Goal: Information Seeking & Learning: Understand process/instructions

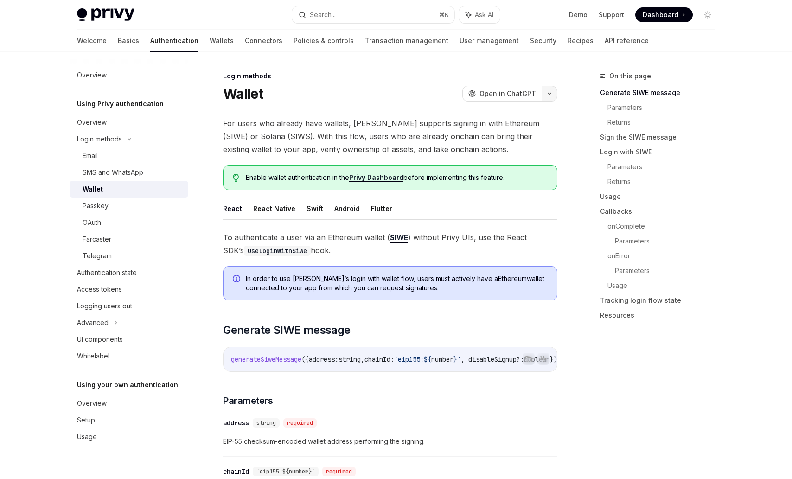
click at [549, 91] on button "button" at bounding box center [550, 94] width 16 height 16
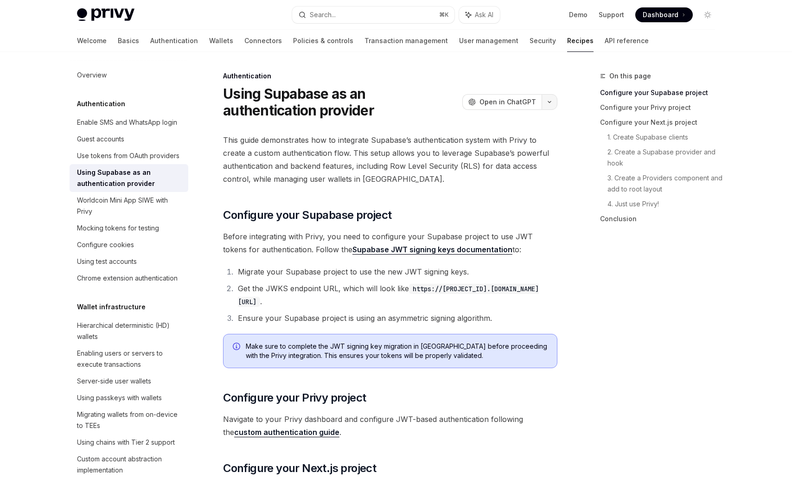
click at [550, 104] on button "button" at bounding box center [550, 102] width 16 height 16
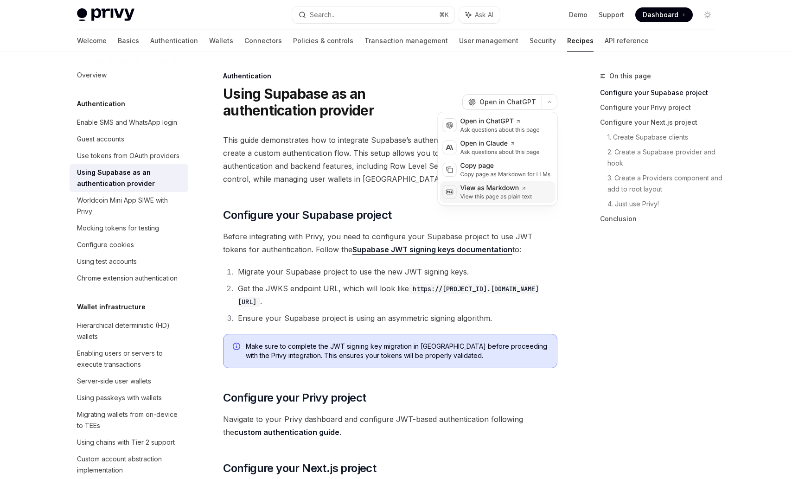
click at [492, 190] on div "View as Markdown" at bounding box center [496, 188] width 72 height 9
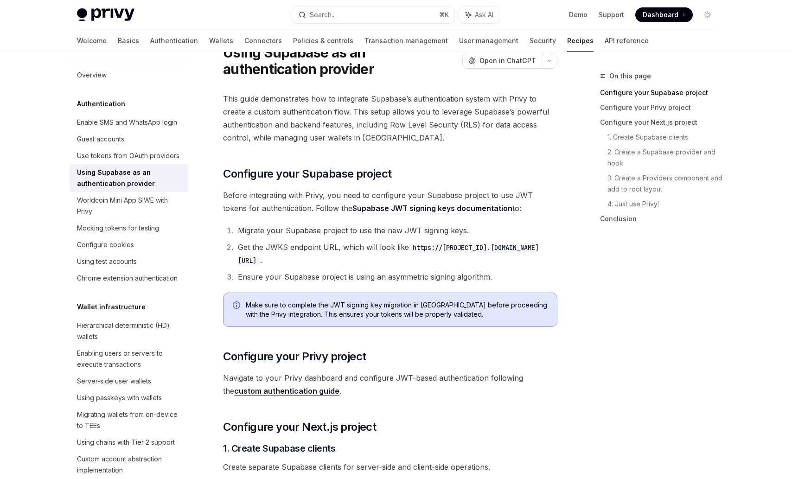
scroll to position [56, 0]
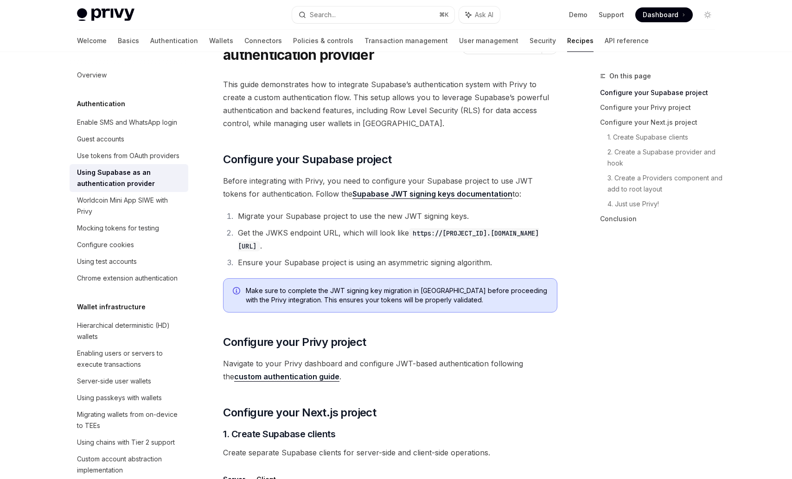
click at [275, 210] on li "Migrate your Supabase project to use the new JWT signing keys." at bounding box center [396, 216] width 322 height 13
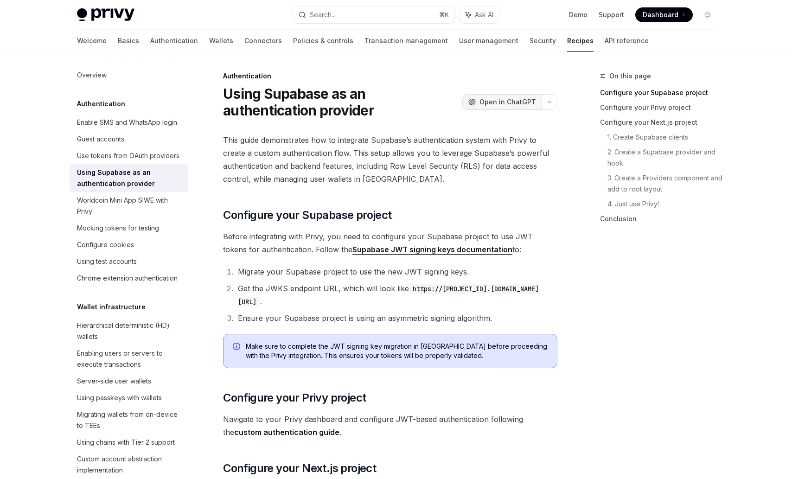
click at [517, 101] on span "Open in ChatGPT" at bounding box center [508, 101] width 57 height 9
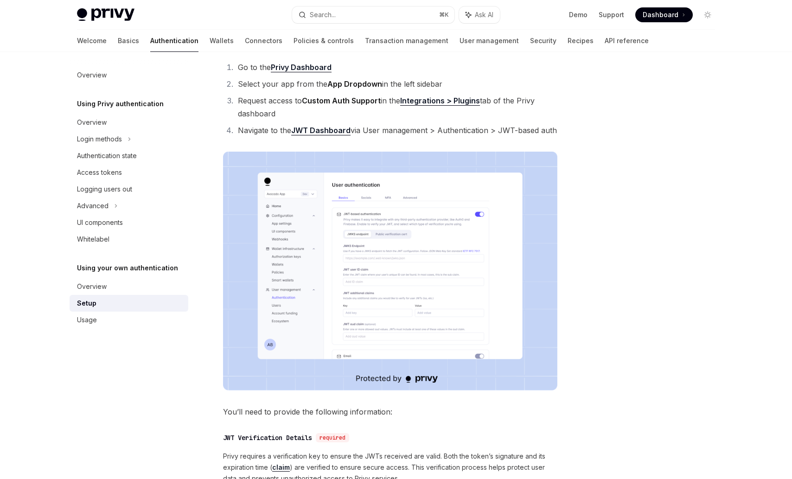
scroll to position [97, 0]
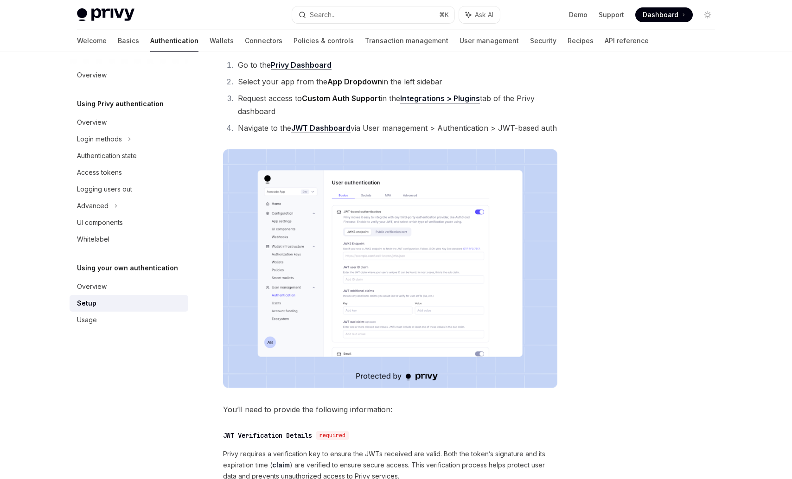
click at [362, 274] on img at bounding box center [390, 268] width 334 height 239
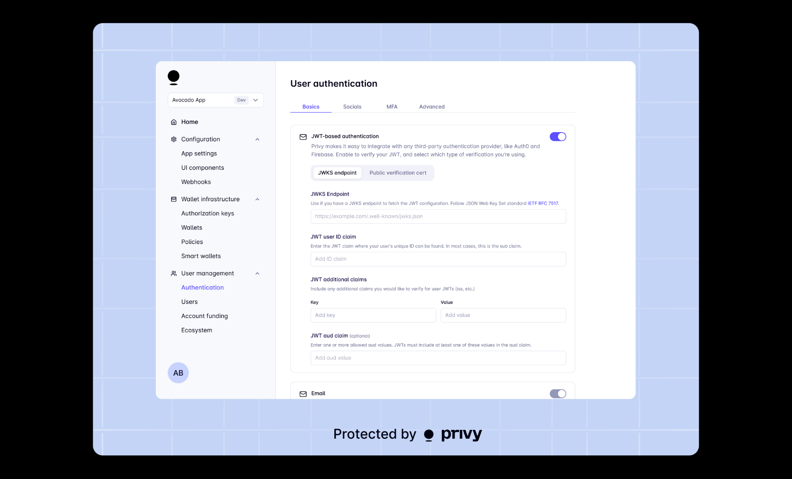
click at [362, 274] on img at bounding box center [396, 239] width 606 height 433
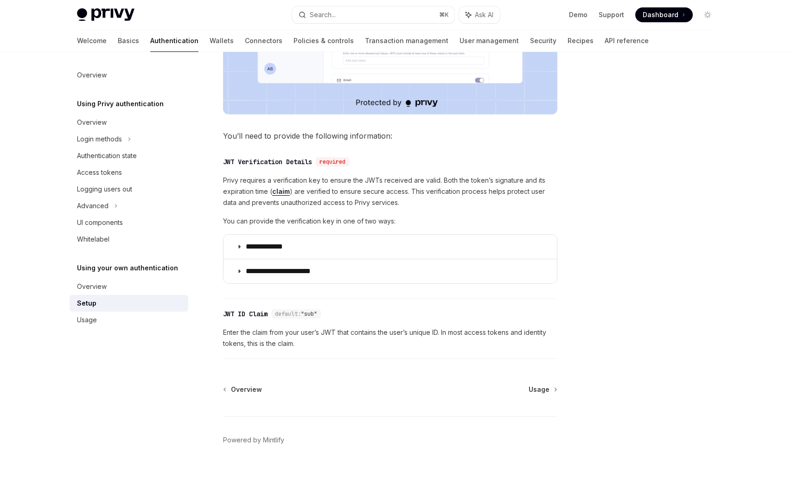
scroll to position [370, 0]
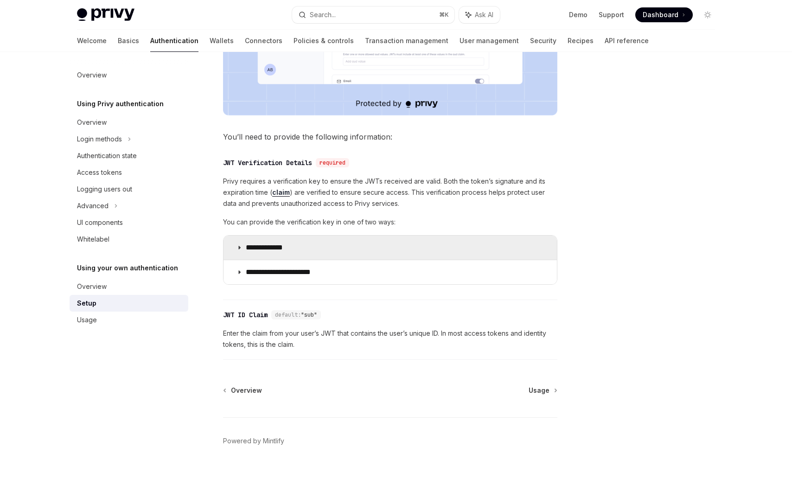
click at [272, 243] on p "**********" at bounding box center [273, 247] width 55 height 9
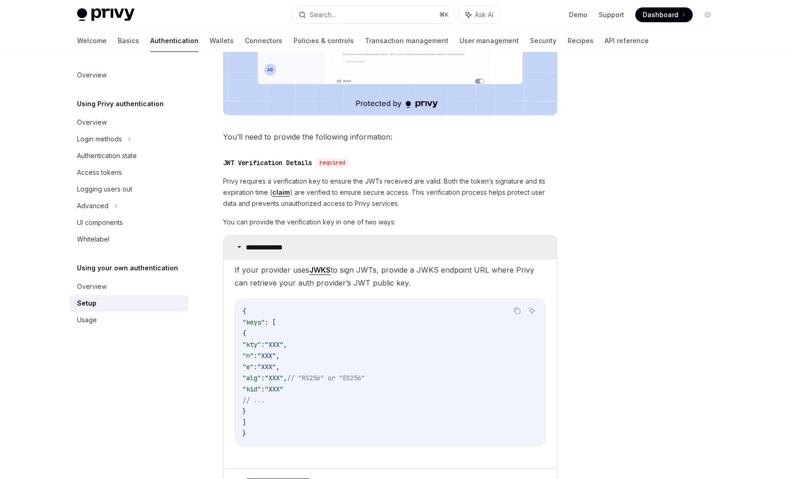
click at [272, 243] on p "**********" at bounding box center [273, 247] width 55 height 9
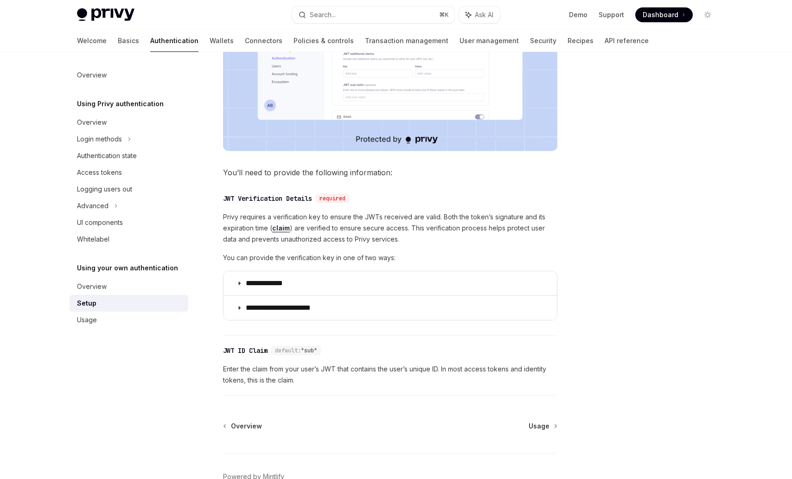
click at [303, 196] on div "JWT Verification Details" at bounding box center [267, 198] width 89 height 9
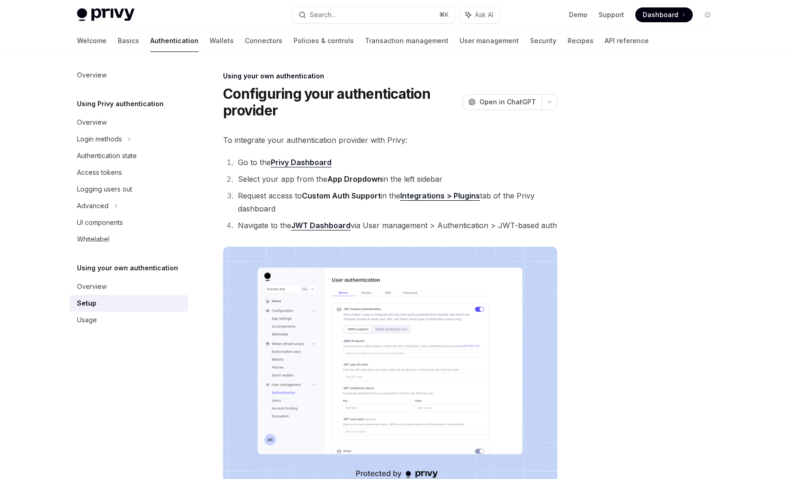
drag, startPoint x: 329, startPoint y: 202, endPoint x: 262, endPoint y: 201, distance: 66.3
click at [262, 201] on li "Request access to Custom Auth Support in the Integrations > Plugins tab of the …" at bounding box center [396, 202] width 322 height 26
type textarea "*"
click at [399, 147] on div "**********" at bounding box center [390, 432] width 334 height 596
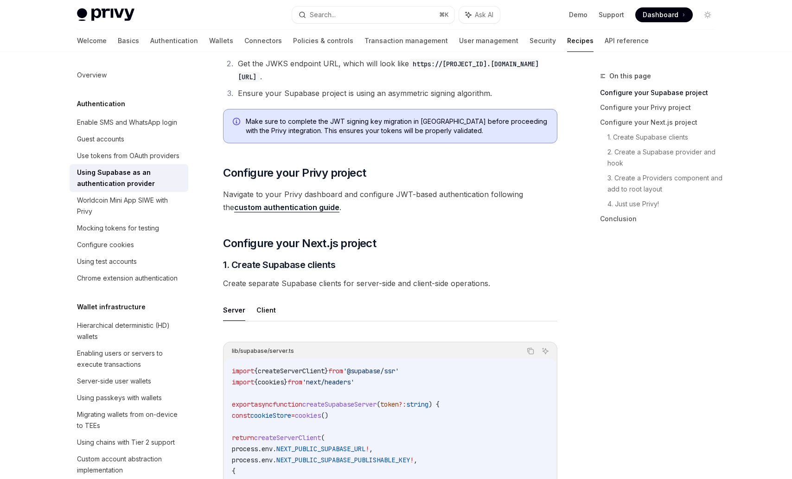
scroll to position [226, 0]
click at [292, 205] on link "custom authentication guide" at bounding box center [286, 206] width 105 height 10
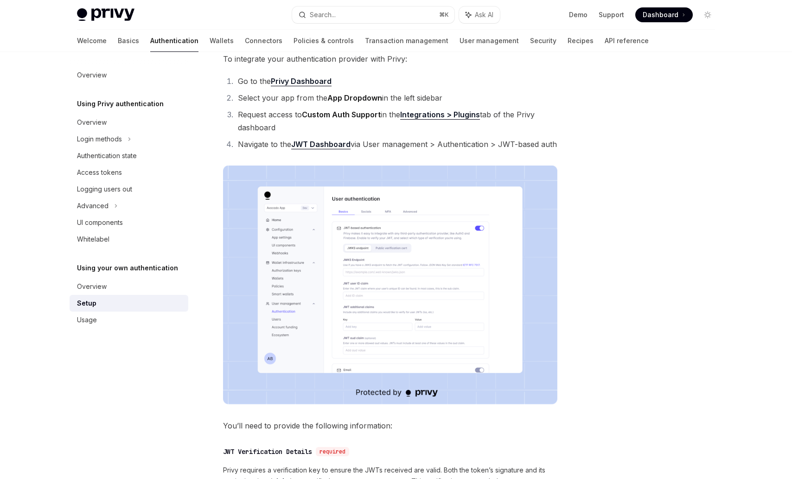
scroll to position [97, 0]
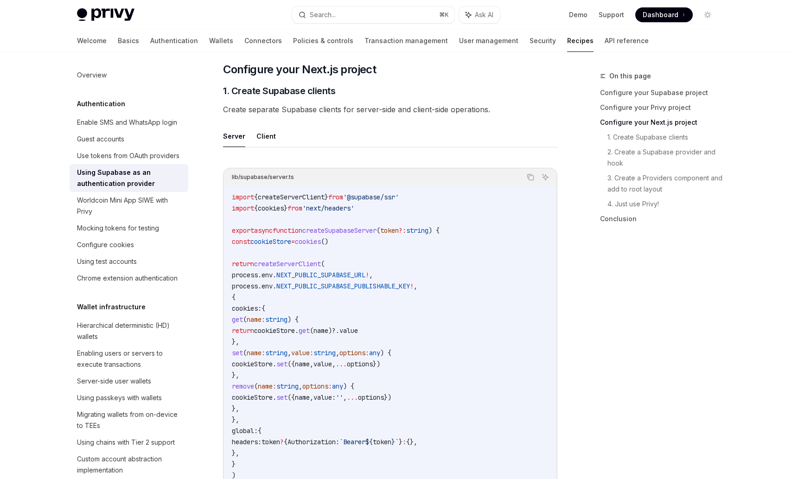
scroll to position [403, 0]
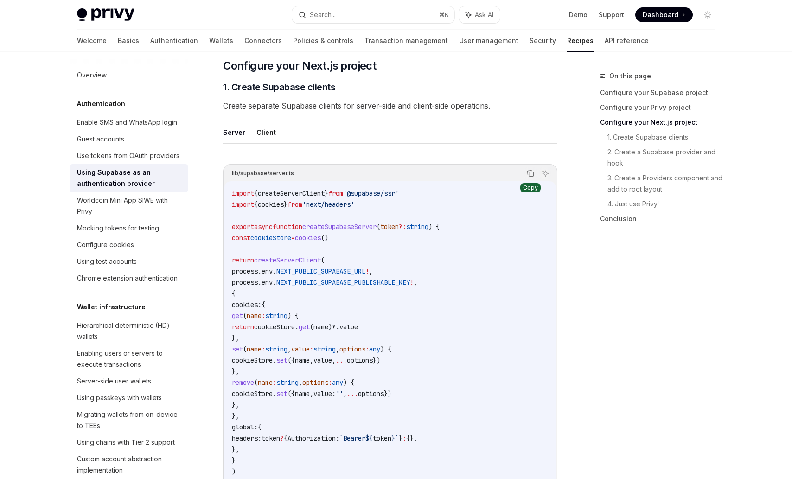
click at [531, 173] on icon "Copy the contents from the code block" at bounding box center [530, 173] width 7 height 7
type textarea "*"
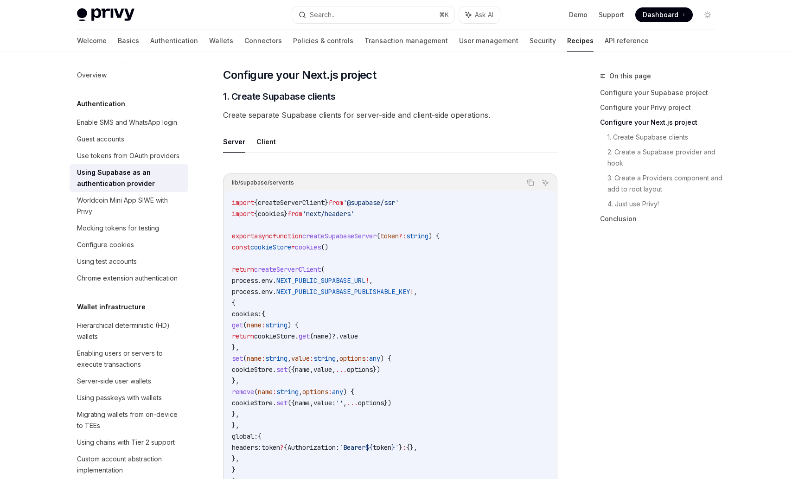
scroll to position [416, 0]
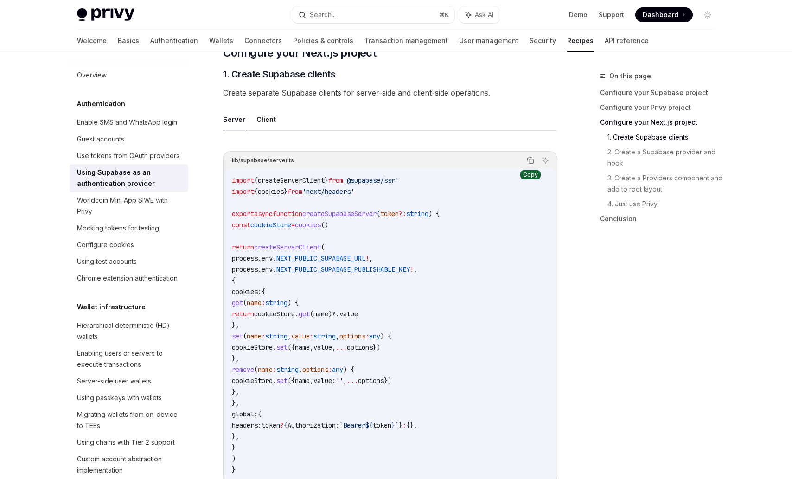
click at [532, 161] on icon "Copy the contents from the code block" at bounding box center [530, 160] width 7 height 7
click at [262, 119] on button "Client" at bounding box center [265, 120] width 19 height 22
type textarea "*"
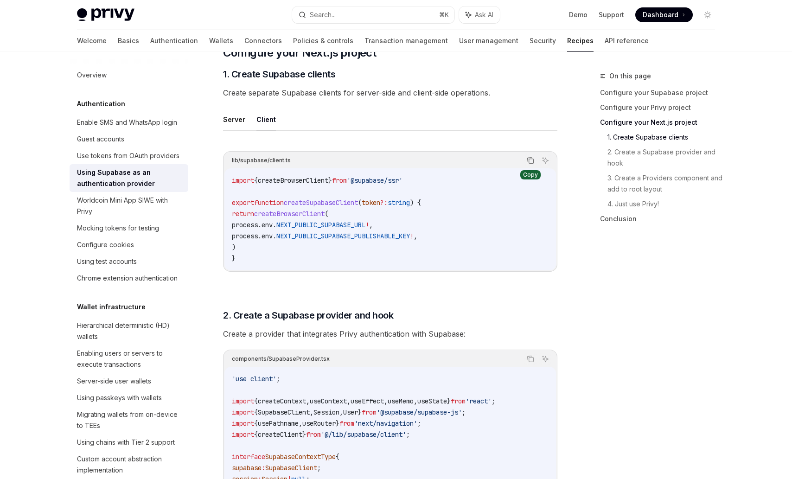
click at [531, 160] on icon "Copy the contents from the code block" at bounding box center [530, 160] width 7 height 7
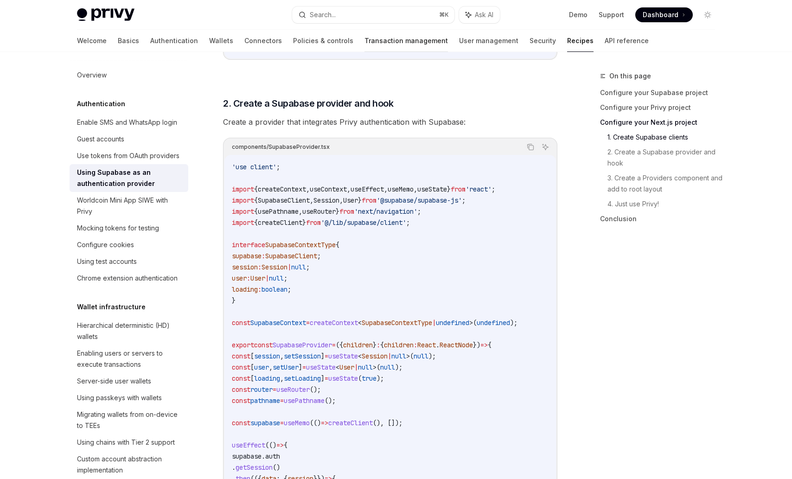
scroll to position [632, 0]
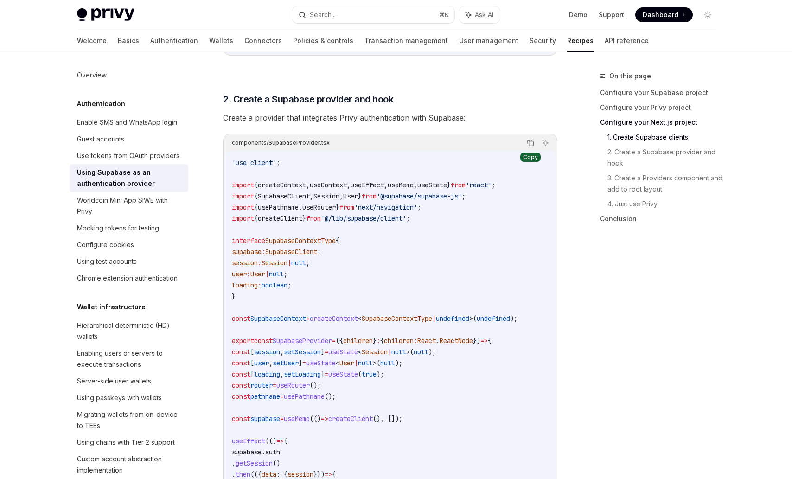
click at [531, 142] on icon "Copy the contents from the code block" at bounding box center [530, 142] width 7 height 7
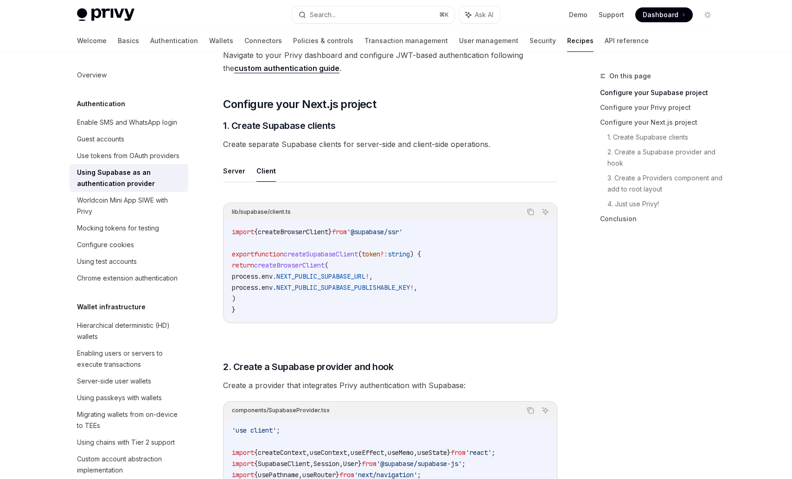
scroll to position [369, 0]
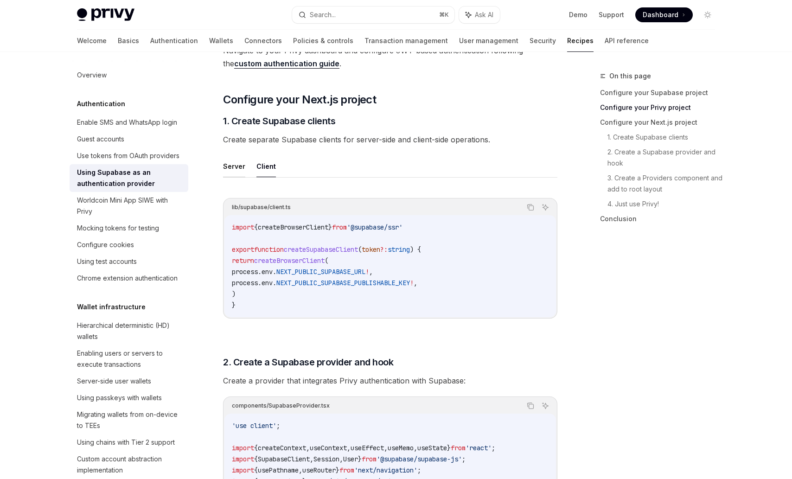
click at [228, 169] on button "Server" at bounding box center [234, 166] width 22 height 22
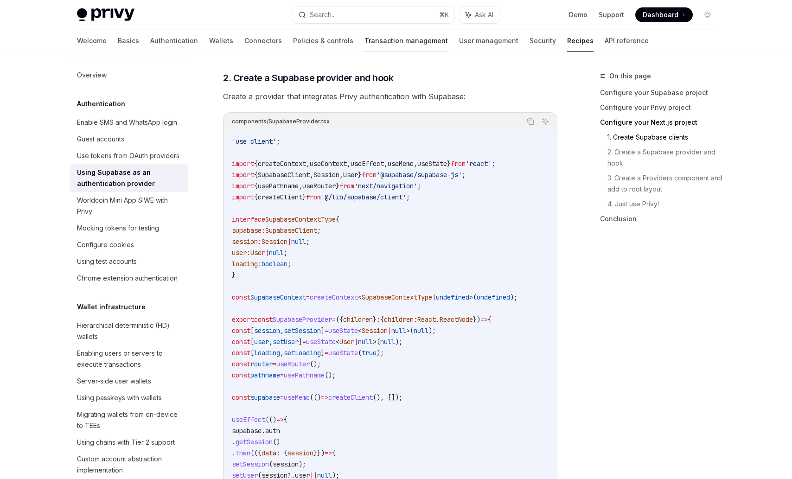
scroll to position [866, 0]
click at [531, 118] on icon "Copy the contents from the code block" at bounding box center [531, 120] width 5 height 5
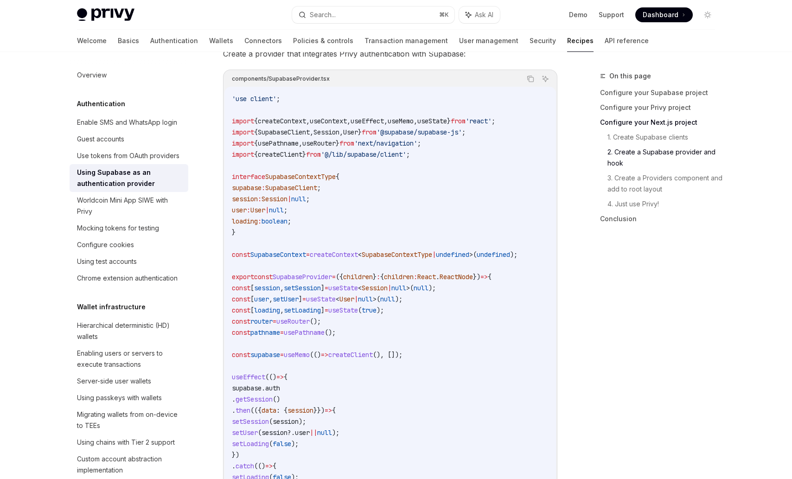
scroll to position [908, 0]
click at [277, 132] on span "SupabaseClient" at bounding box center [284, 131] width 52 height 8
click at [275, 157] on span "createClient" at bounding box center [280, 153] width 45 height 8
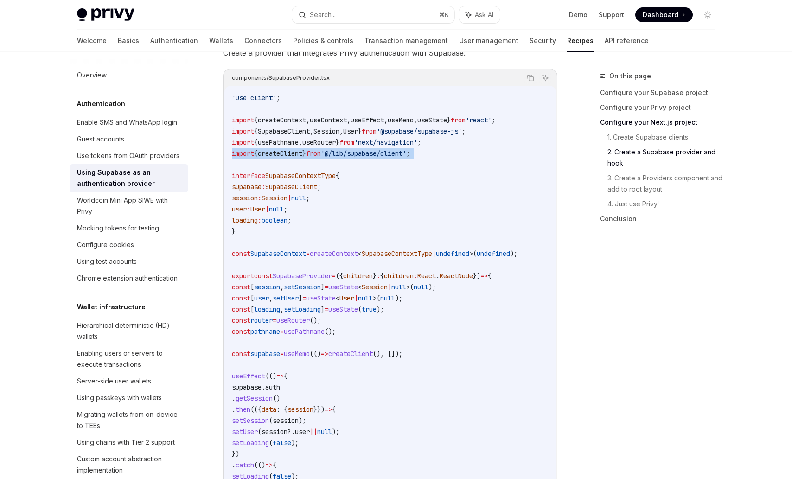
click at [275, 157] on span "createClient" at bounding box center [280, 153] width 45 height 8
copy code "import { createClient } from '@/lib/supabase/client' ;"
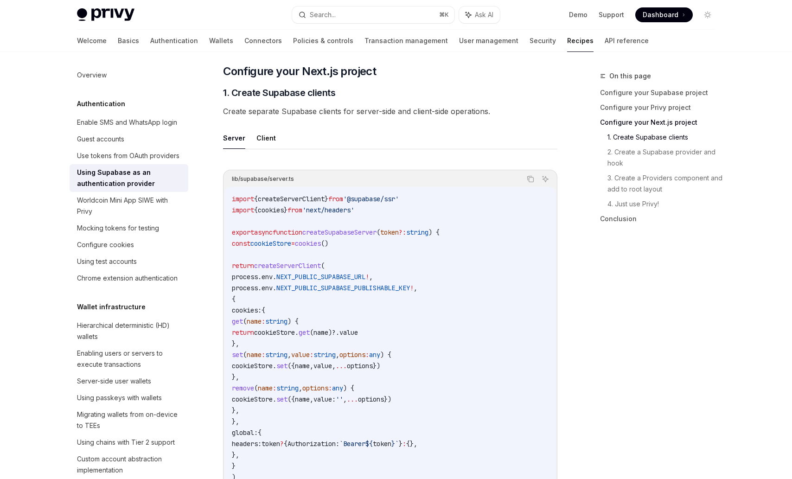
scroll to position [0, 0]
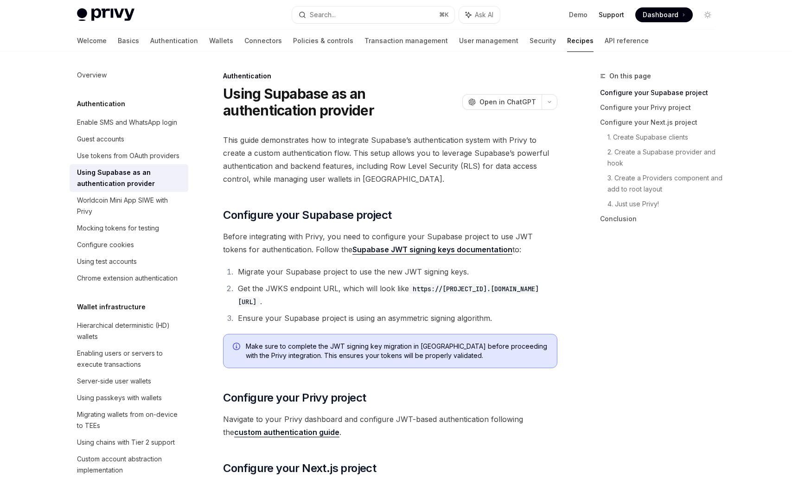
click at [609, 11] on link "Support" at bounding box center [612, 14] width 26 height 9
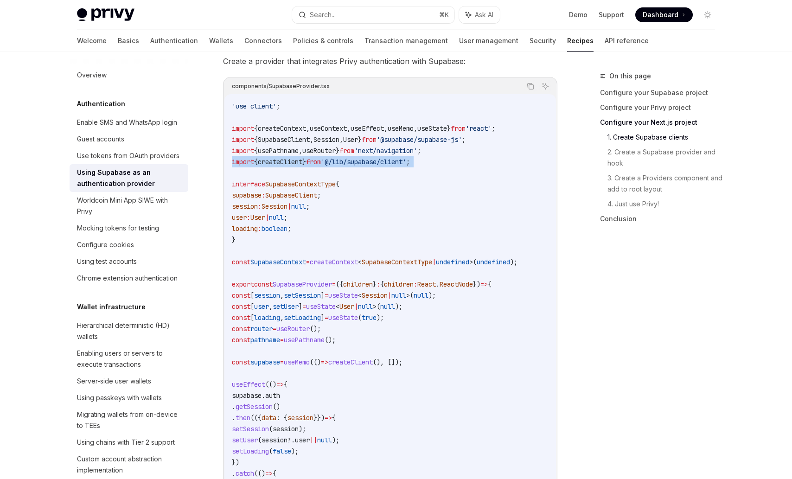
scroll to position [903, 0]
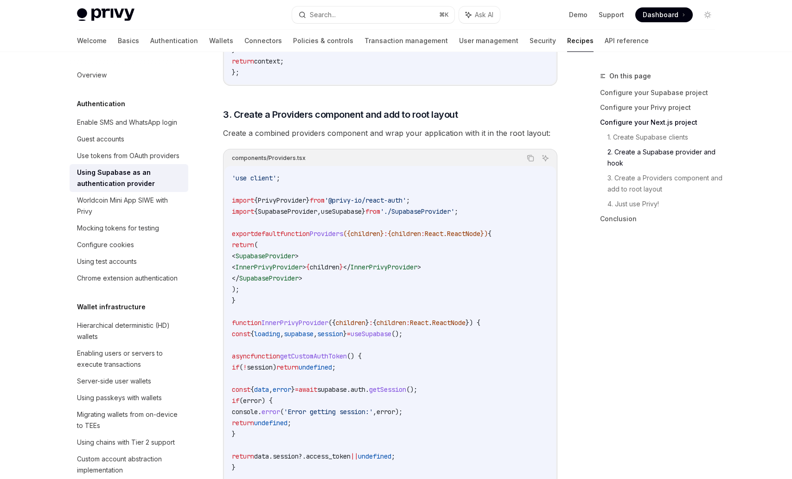
scroll to position [1742, 0]
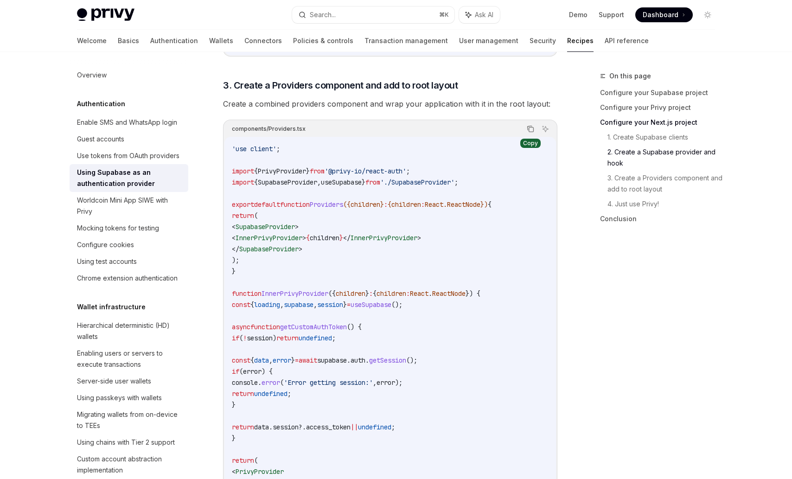
click at [532, 132] on icon "Copy the contents from the code block" at bounding box center [530, 128] width 7 height 7
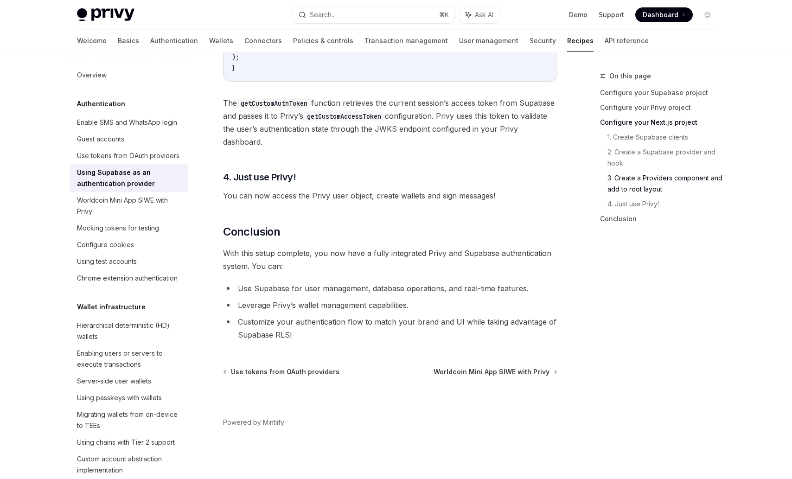
scroll to position [2310, 0]
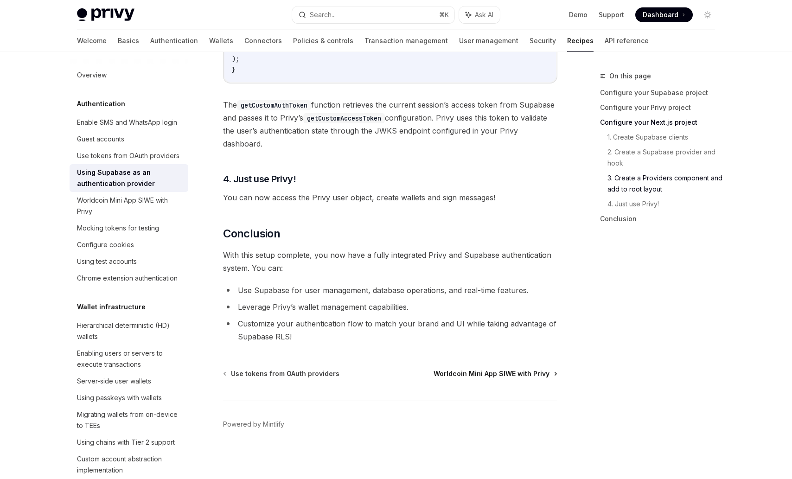
click at [517, 374] on span "Worldcoin Mini App SIWE with Privy" at bounding box center [492, 373] width 116 height 9
type textarea "*"
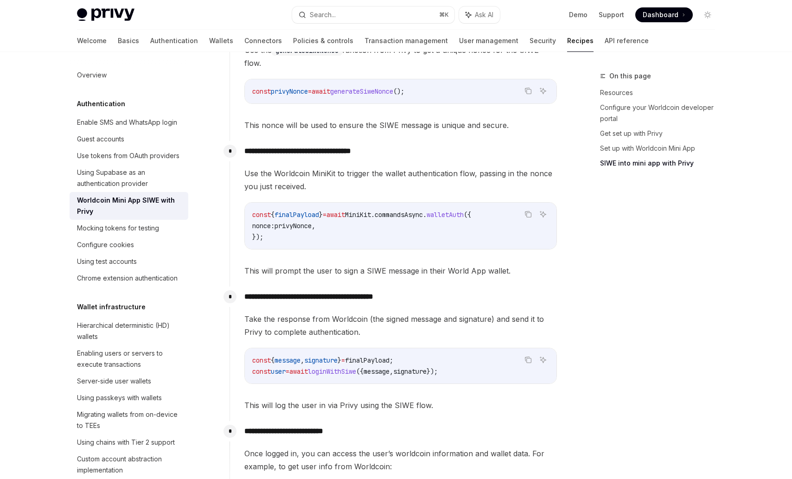
scroll to position [857, 0]
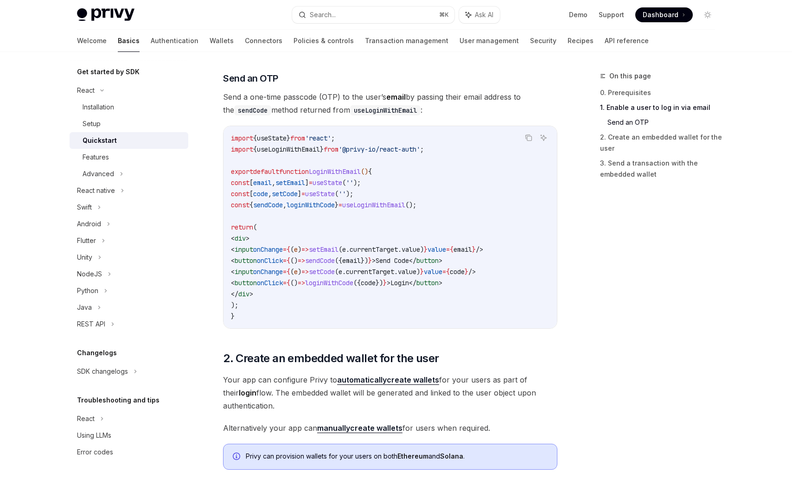
scroll to position [387, 0]
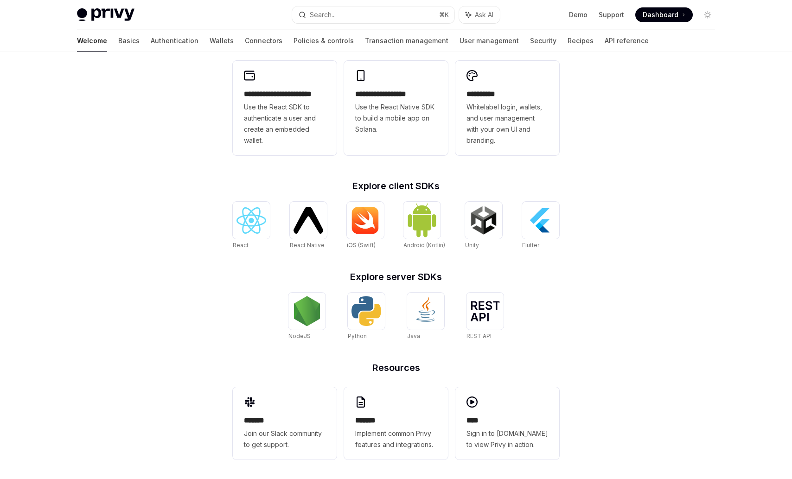
scroll to position [258, 0]
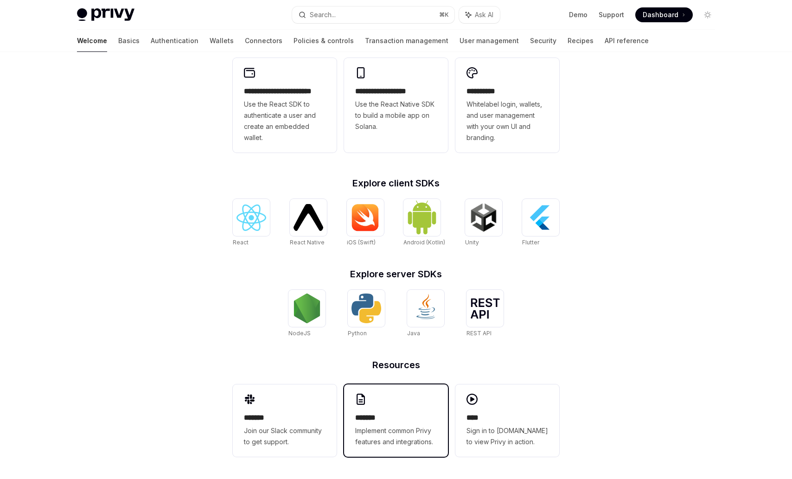
click at [369, 398] on div "******* Implement common Privy features and integrations." at bounding box center [396, 420] width 104 height 72
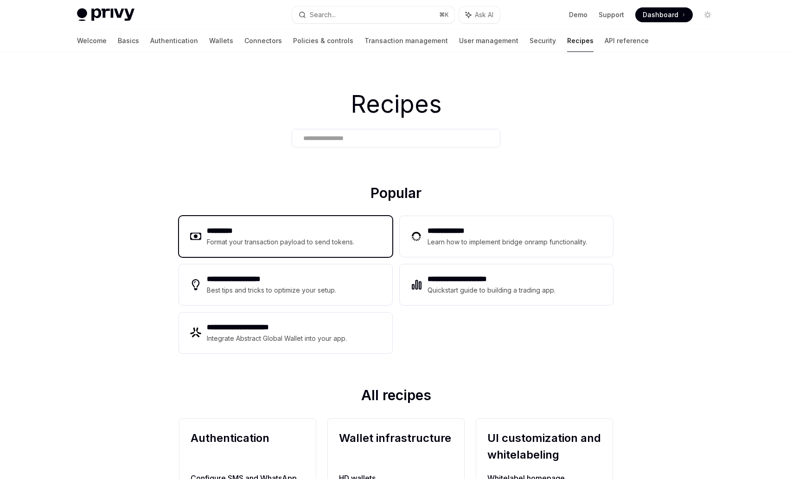
click at [266, 246] on div "Format your transaction payload to send tokens." at bounding box center [281, 242] width 148 height 11
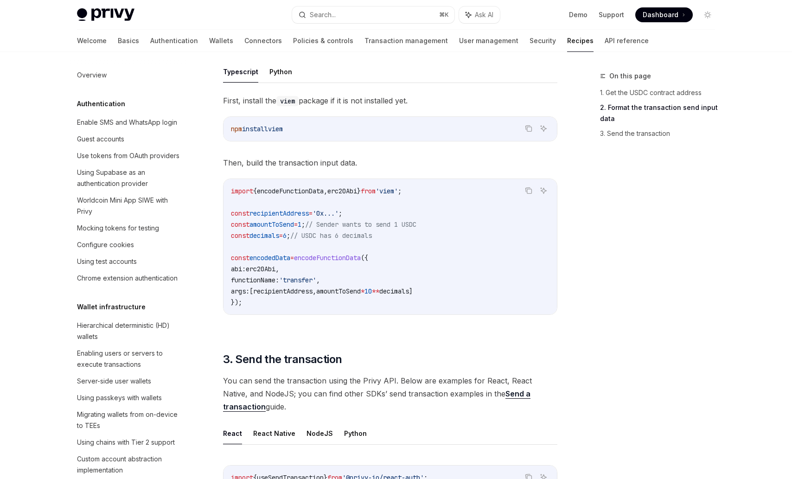
scroll to position [388, 0]
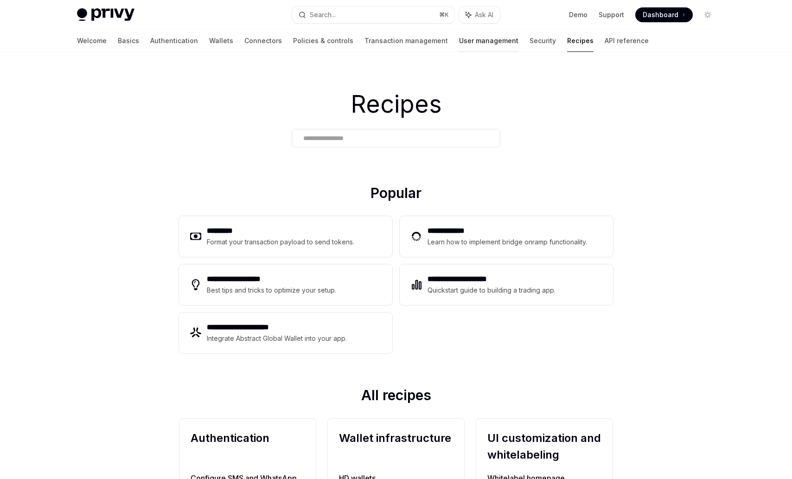
click at [459, 43] on link "User management" at bounding box center [488, 41] width 59 height 22
type textarea "*"
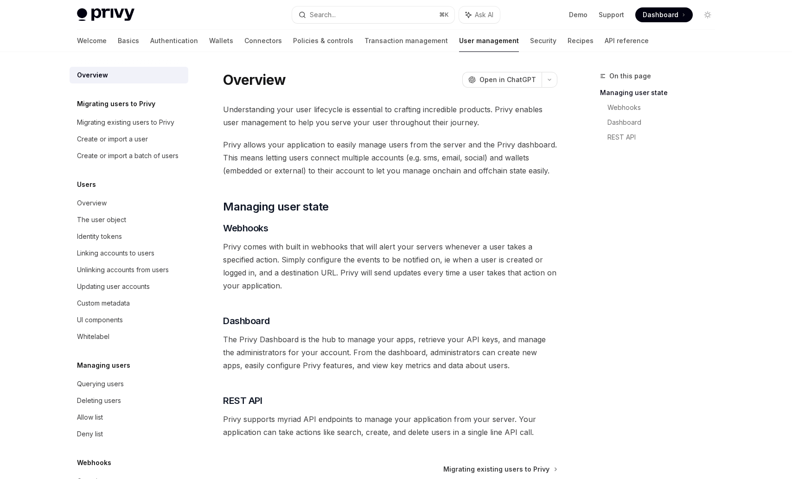
scroll to position [97, 0]
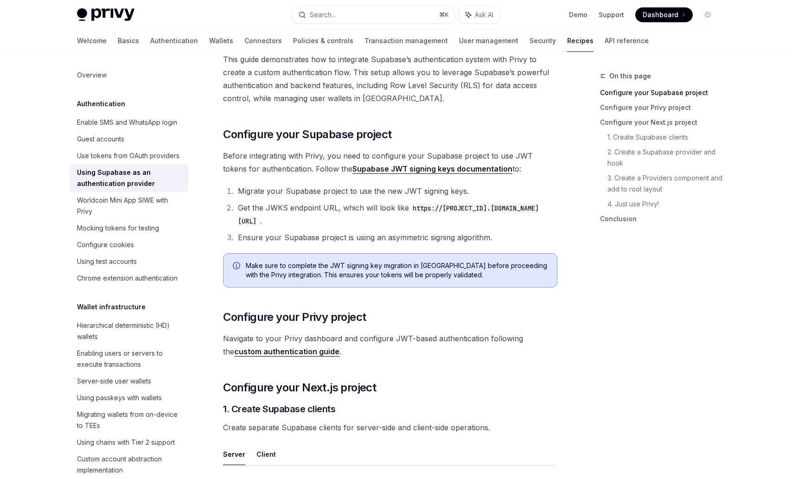
scroll to position [82, 0]
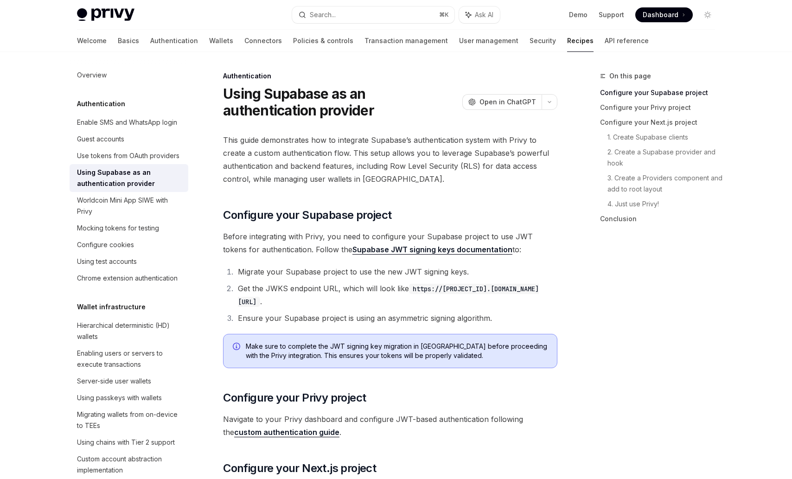
click at [105, 5] on div "Privy Docs home page Search... ⌘ K Ask AI Demo Support Dashboard Dashboard Sear…" at bounding box center [396, 15] width 638 height 30
click at [150, 34] on link "Authentication" at bounding box center [174, 41] width 48 height 22
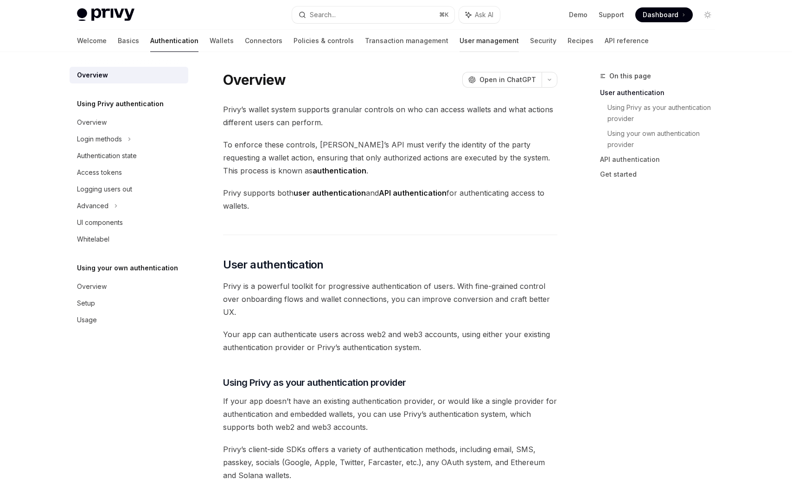
click at [460, 40] on link "User management" at bounding box center [489, 41] width 59 height 22
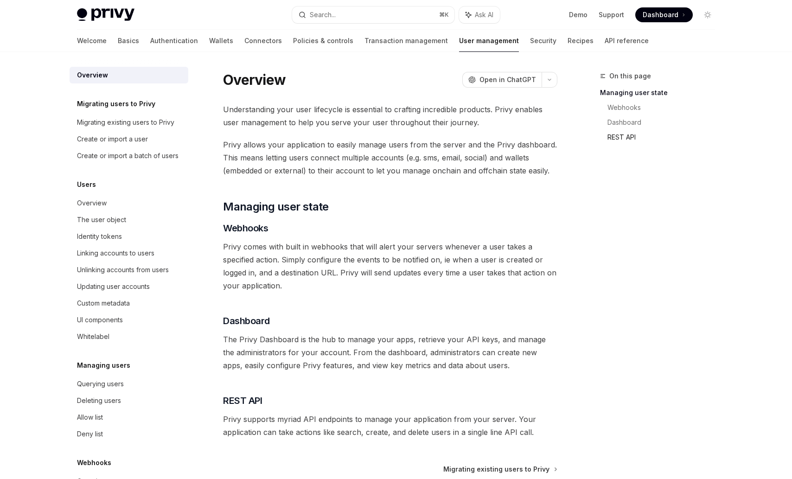
click at [618, 135] on link "REST API" at bounding box center [665, 137] width 115 height 15
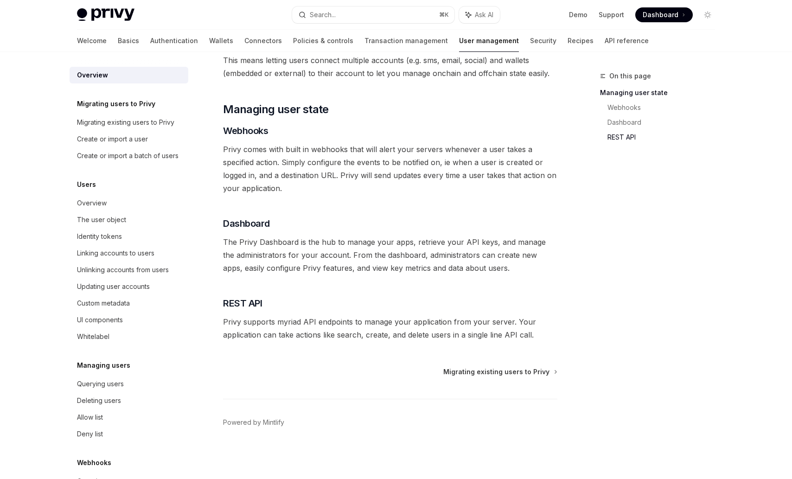
click at [468, 366] on div "Overview OpenAI Open in ChatGPT OpenAI Open in ChatGPT Understanding your user …" at bounding box center [303, 226] width 512 height 506
click at [468, 372] on span "Migrating existing users to Privy" at bounding box center [496, 371] width 106 height 9
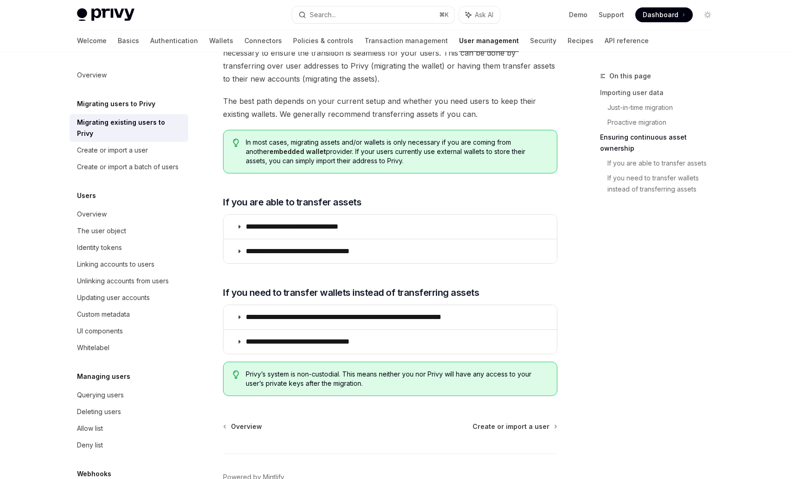
scroll to position [1050, 0]
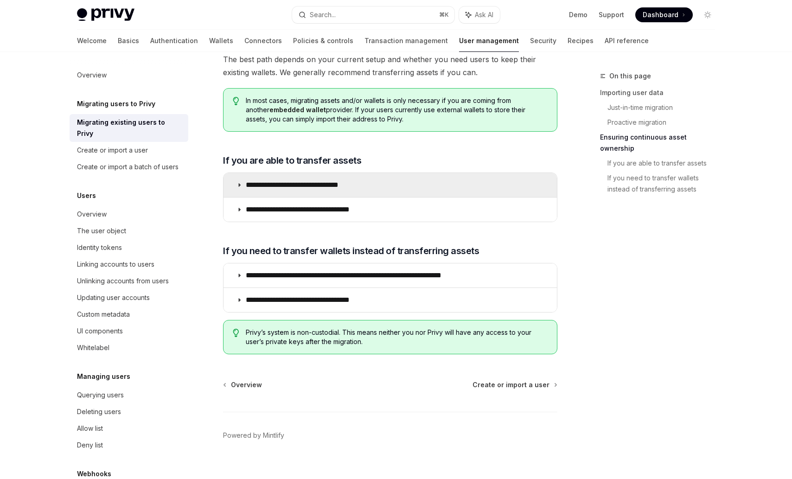
click at [324, 180] on p "**********" at bounding box center [306, 184] width 121 height 9
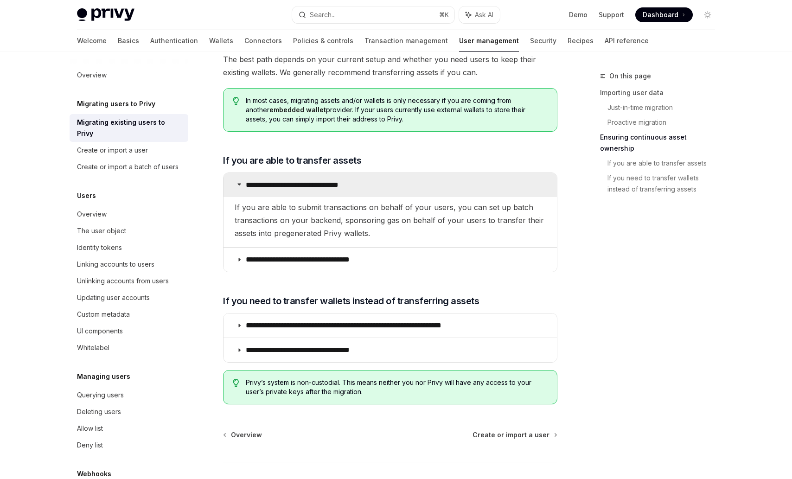
click at [324, 180] on p "**********" at bounding box center [306, 184] width 121 height 9
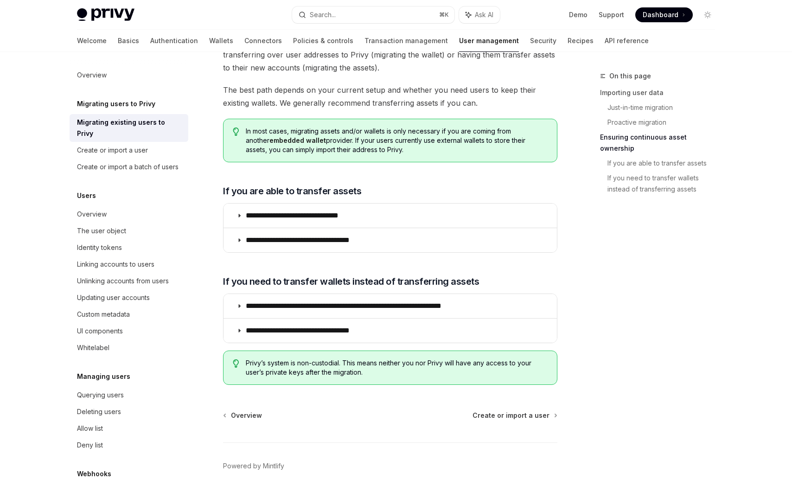
scroll to position [1050, 0]
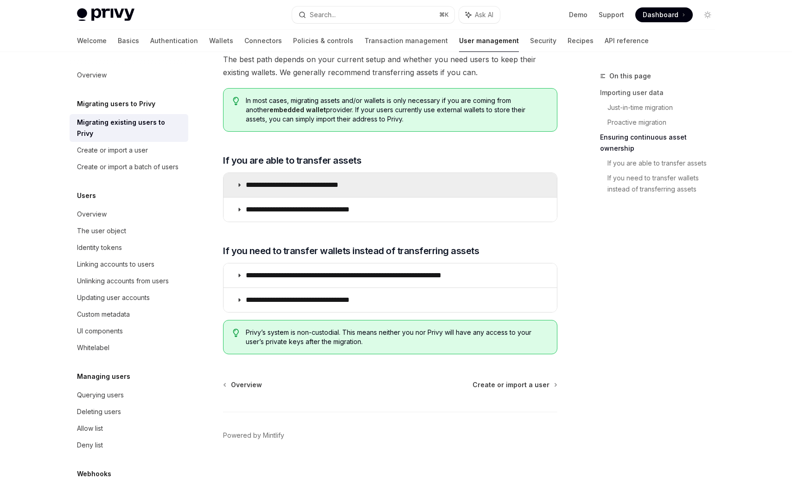
click at [281, 180] on p "**********" at bounding box center [306, 184] width 121 height 9
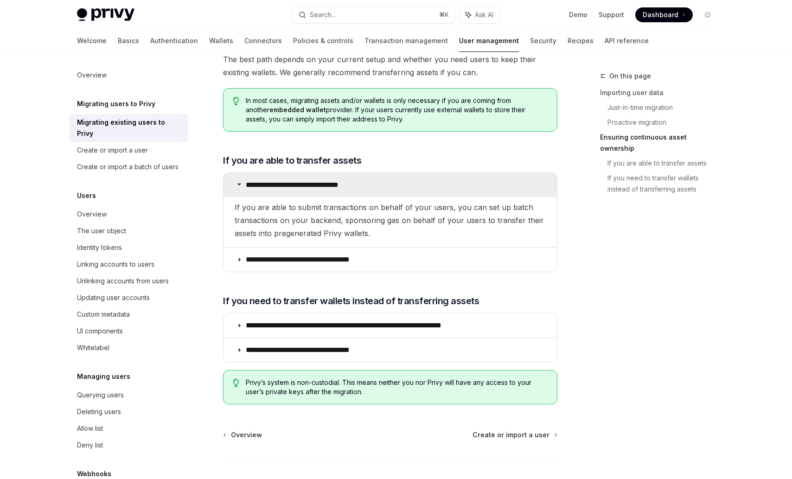
click at [281, 180] on p "**********" at bounding box center [306, 184] width 121 height 9
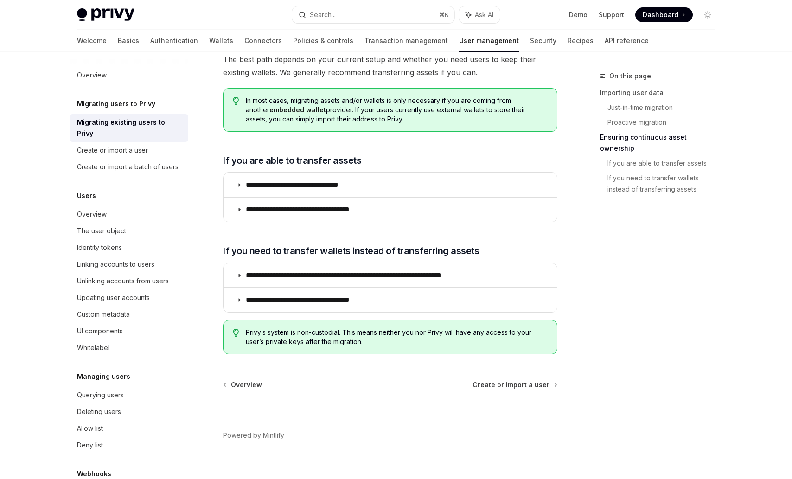
click at [110, 11] on img at bounding box center [106, 14] width 58 height 13
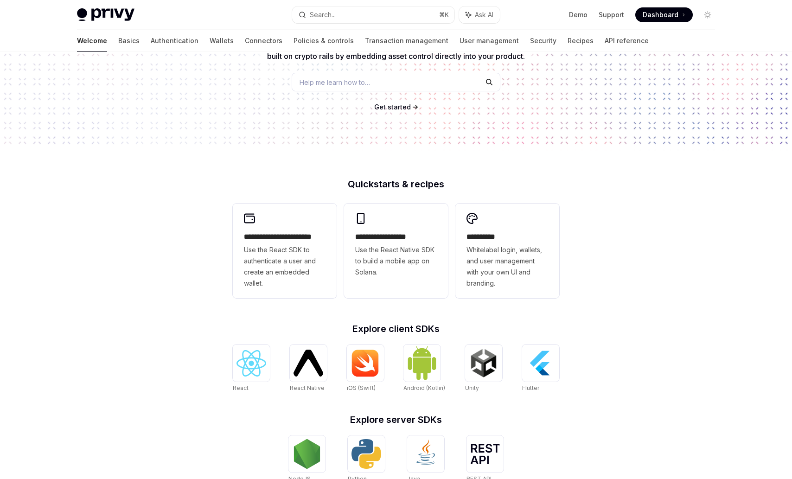
scroll to position [114, 0]
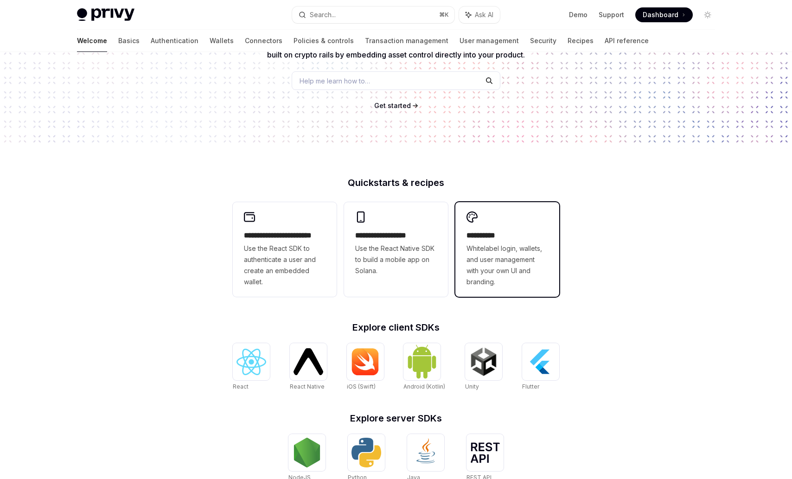
click at [503, 281] on span "Whitelabel login, wallets, and user management with your own UI and branding." at bounding box center [508, 265] width 82 height 45
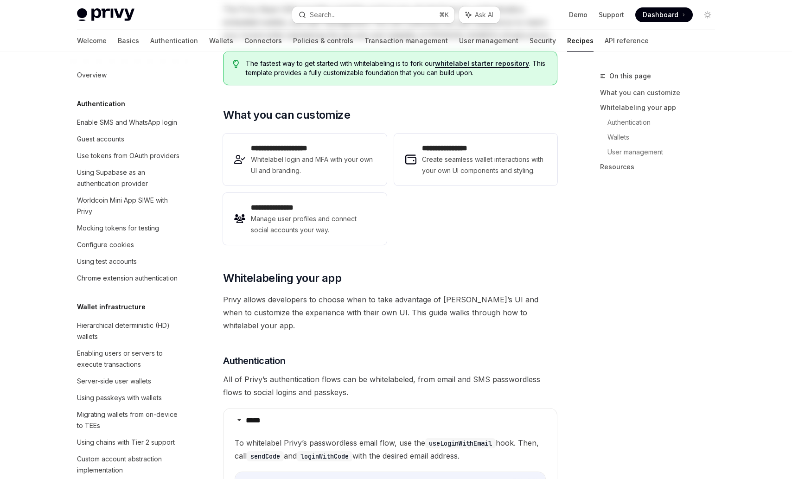
type textarea "*"
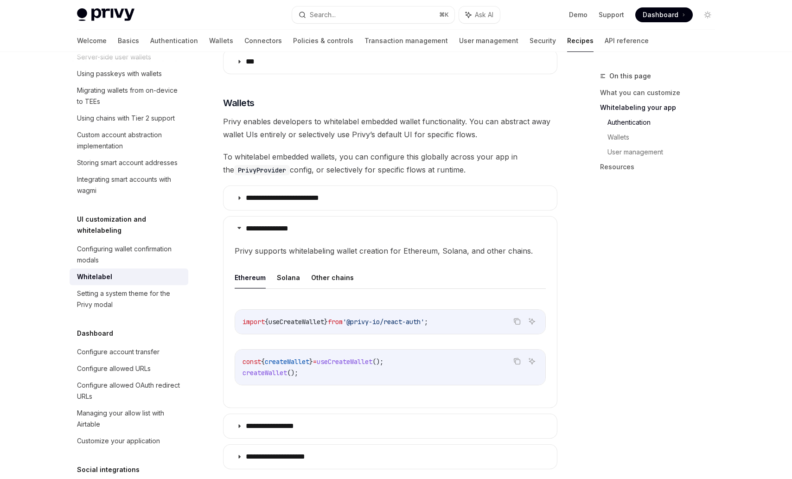
scroll to position [778, 0]
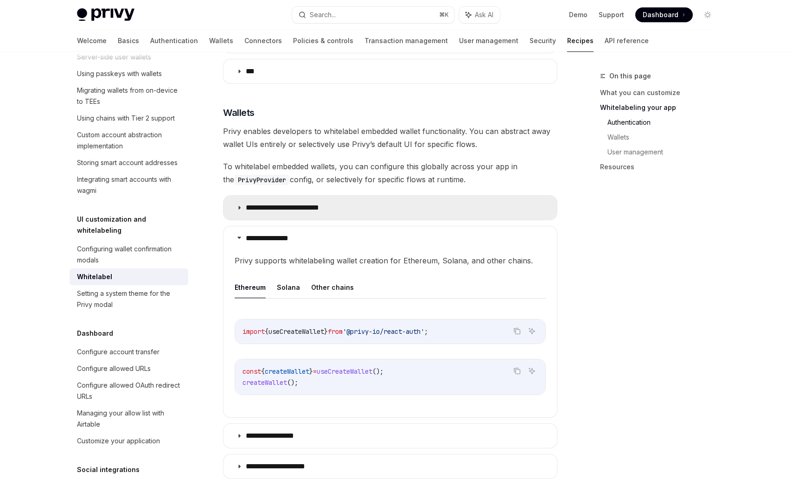
click at [303, 203] on p "**********" at bounding box center [291, 207] width 90 height 9
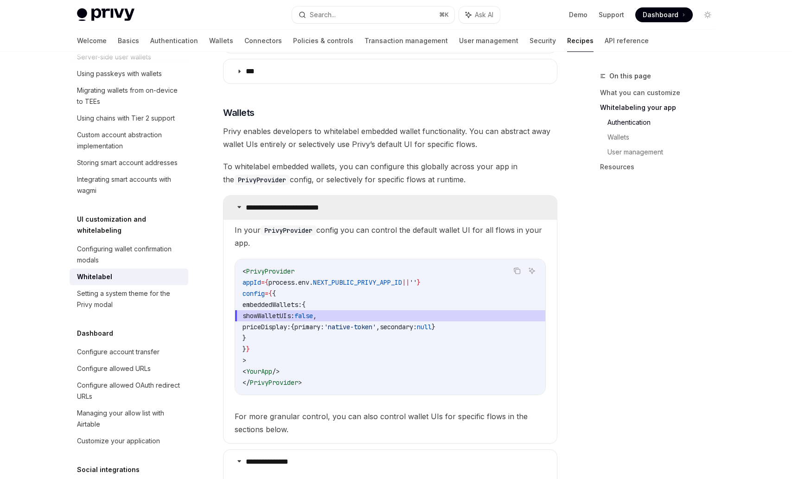
click at [303, 203] on p "**********" at bounding box center [291, 207] width 90 height 9
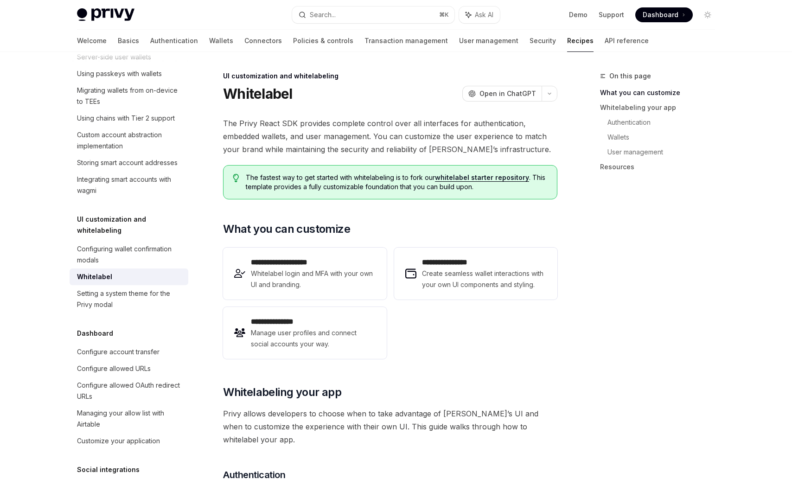
click at [488, 176] on link "whitelabel starter repository" at bounding box center [482, 177] width 94 height 8
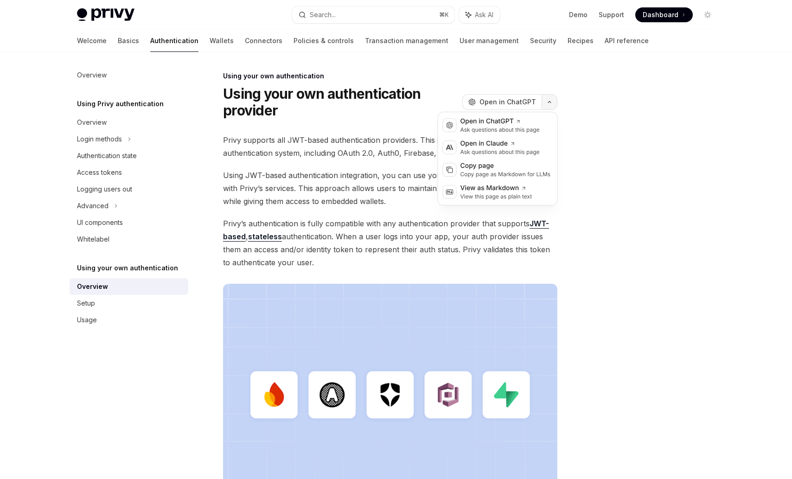
click at [551, 104] on button "button" at bounding box center [550, 102] width 16 height 16
click at [551, 102] on icon "button" at bounding box center [549, 102] width 11 height 4
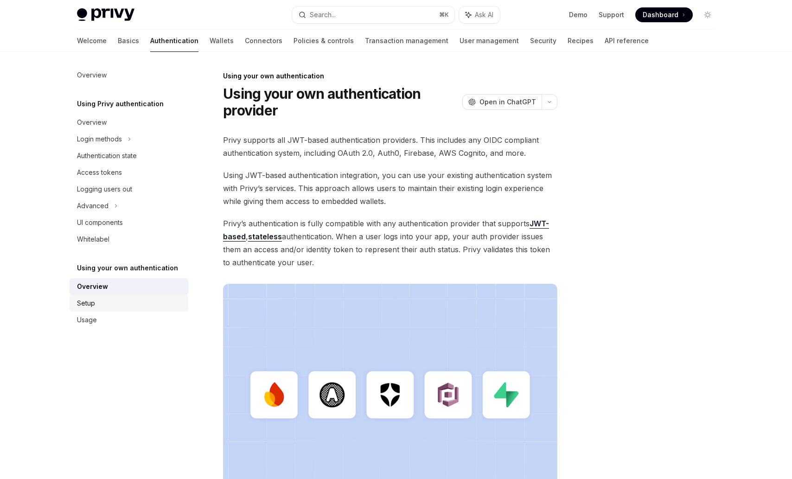
click at [109, 303] on div "Setup" at bounding box center [130, 303] width 106 height 11
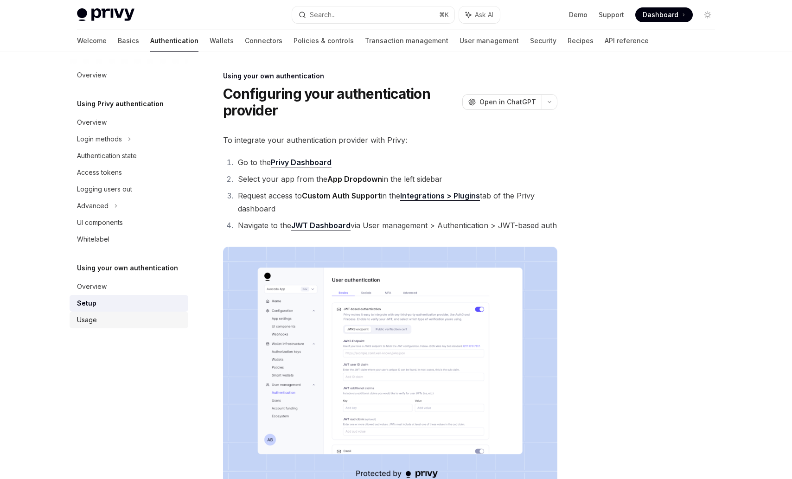
click at [104, 315] on div "Usage" at bounding box center [130, 319] width 106 height 11
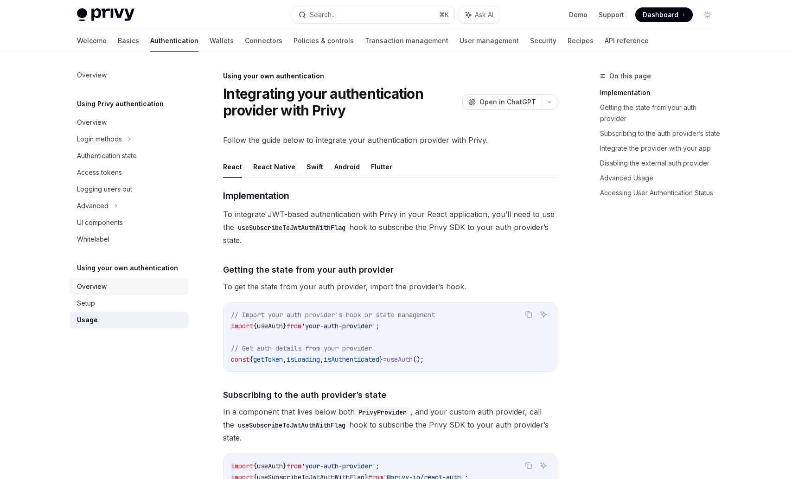
click at [102, 291] on div "Overview" at bounding box center [92, 286] width 30 height 11
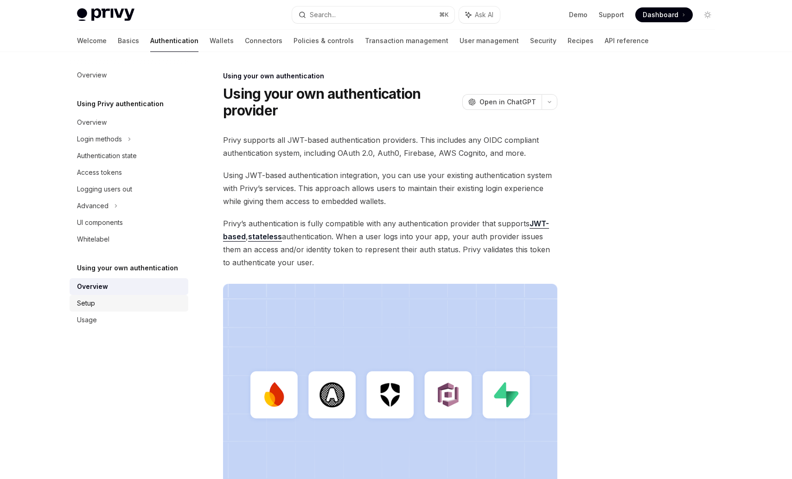
click at [100, 304] on div "Setup" at bounding box center [130, 303] width 106 height 11
type textarea "*"
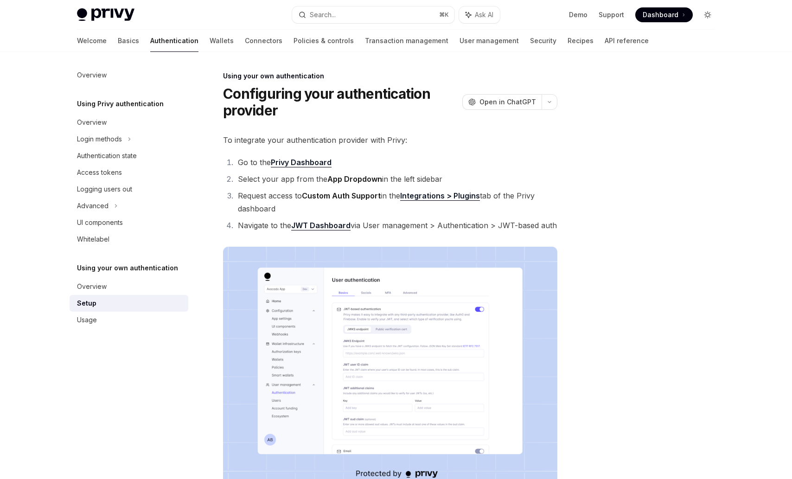
click at [704, 15] on icon "Toggle dark mode" at bounding box center [707, 14] width 7 height 7
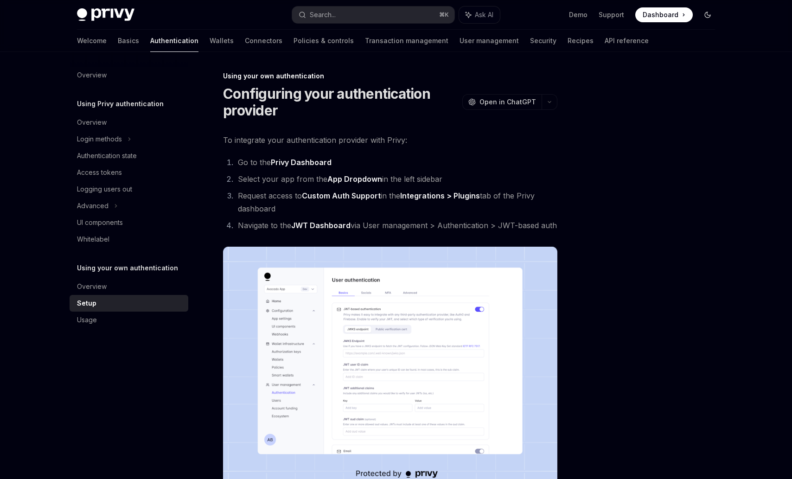
click at [704, 15] on icon "Toggle dark mode" at bounding box center [707, 14] width 7 height 7
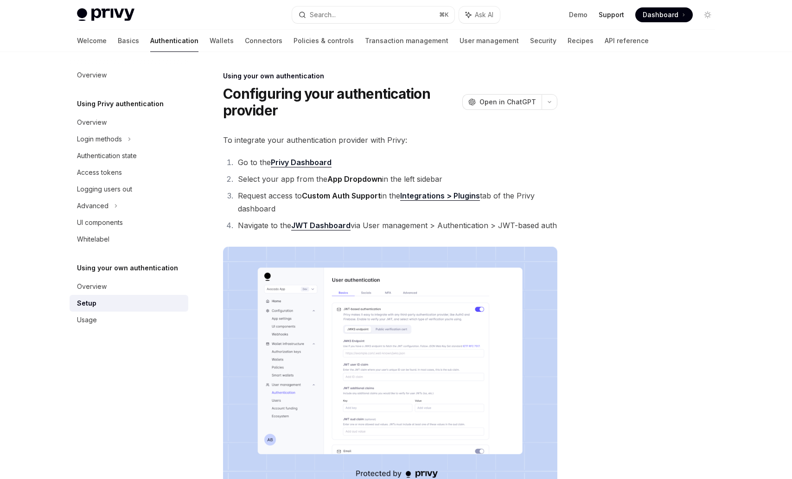
click at [602, 16] on link "Support" at bounding box center [612, 14] width 26 height 9
